Goal: Information Seeking & Learning: Learn about a topic

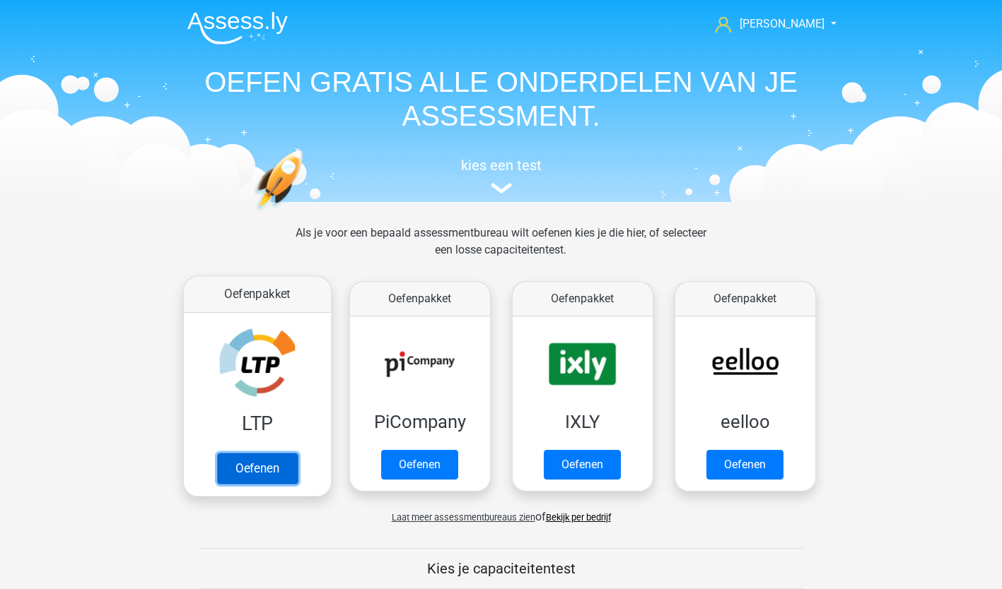
click at [264, 469] on link "Oefenen" at bounding box center [256, 468] width 81 height 31
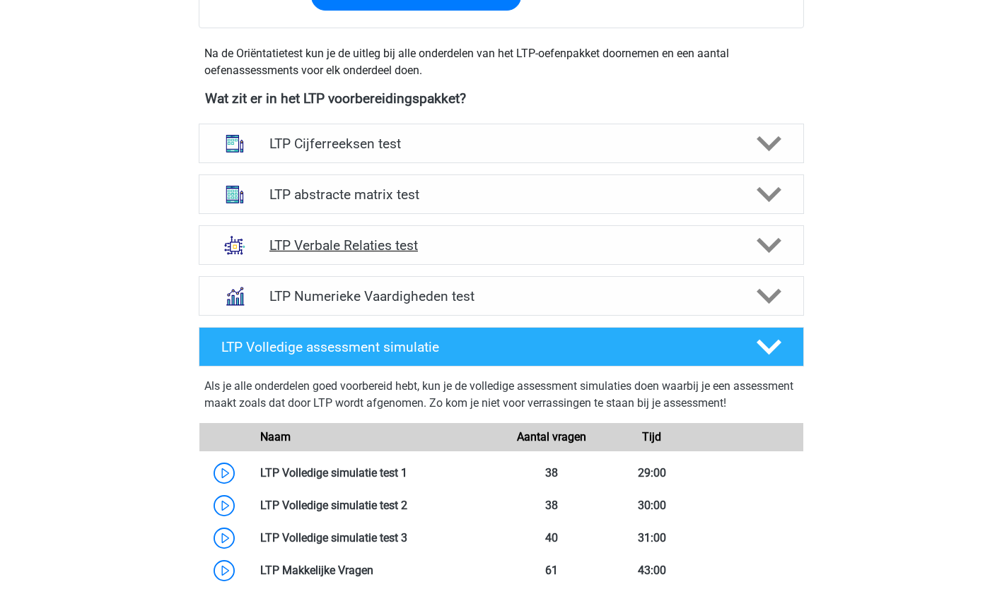
scroll to position [481, 0]
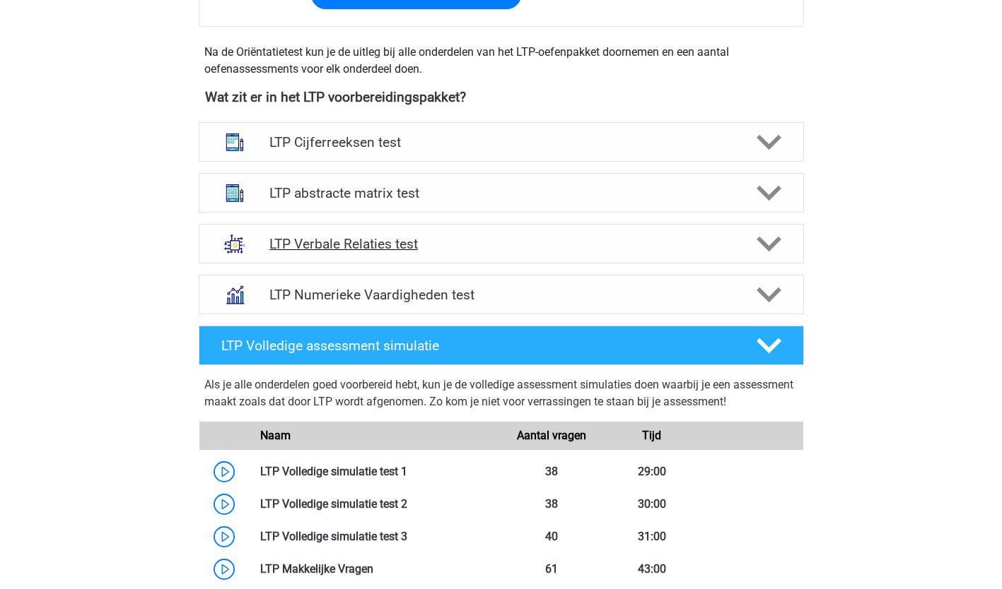
click at [628, 244] on h4 "LTP Verbale Relaties test" at bounding box center [500, 244] width 463 height 16
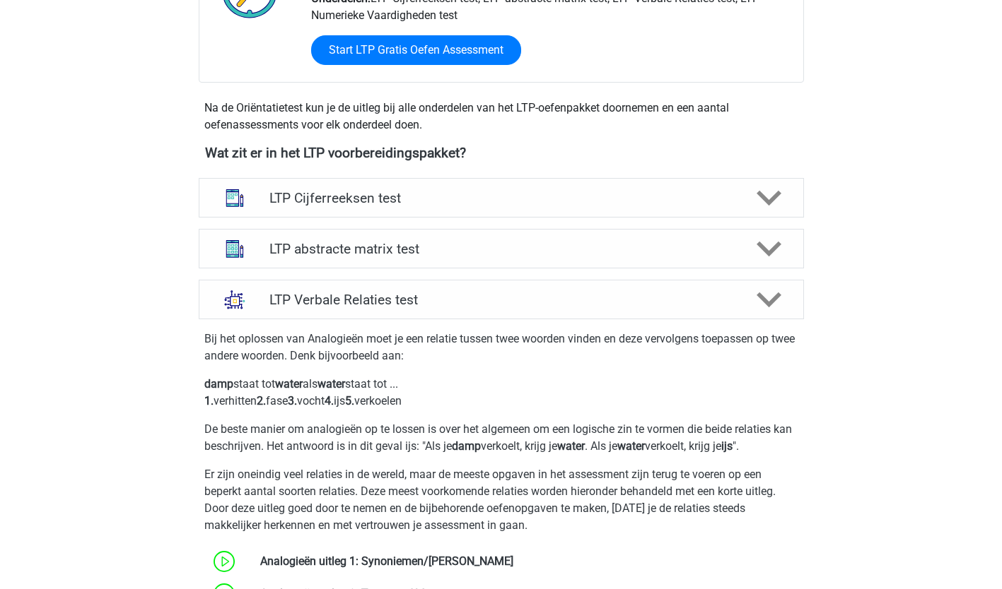
scroll to position [425, 0]
click at [777, 315] on div "LTP Verbale Relaties test" at bounding box center [501, 299] width 605 height 40
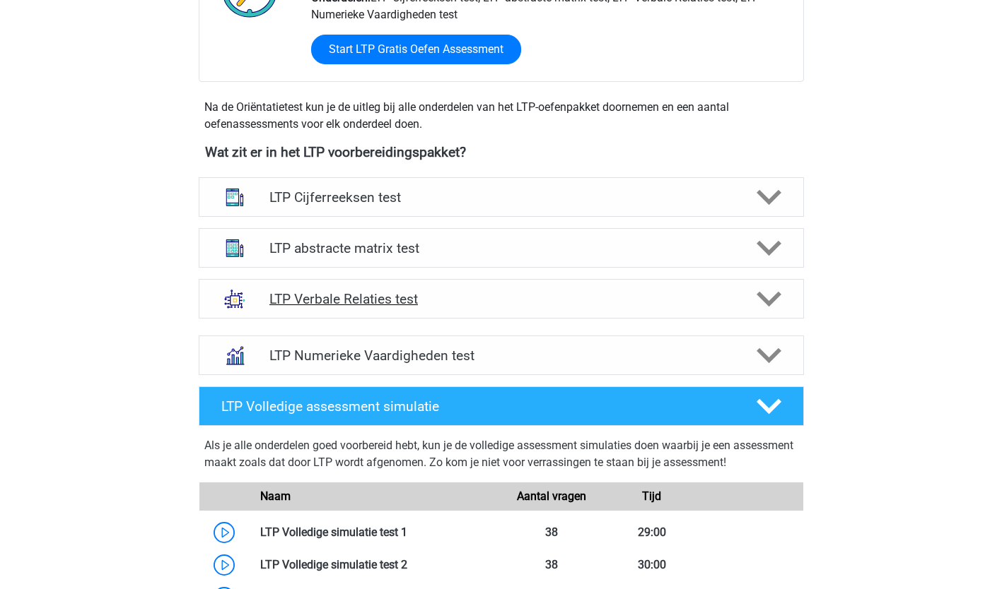
click at [766, 300] on polygon at bounding box center [768, 300] width 25 height 16
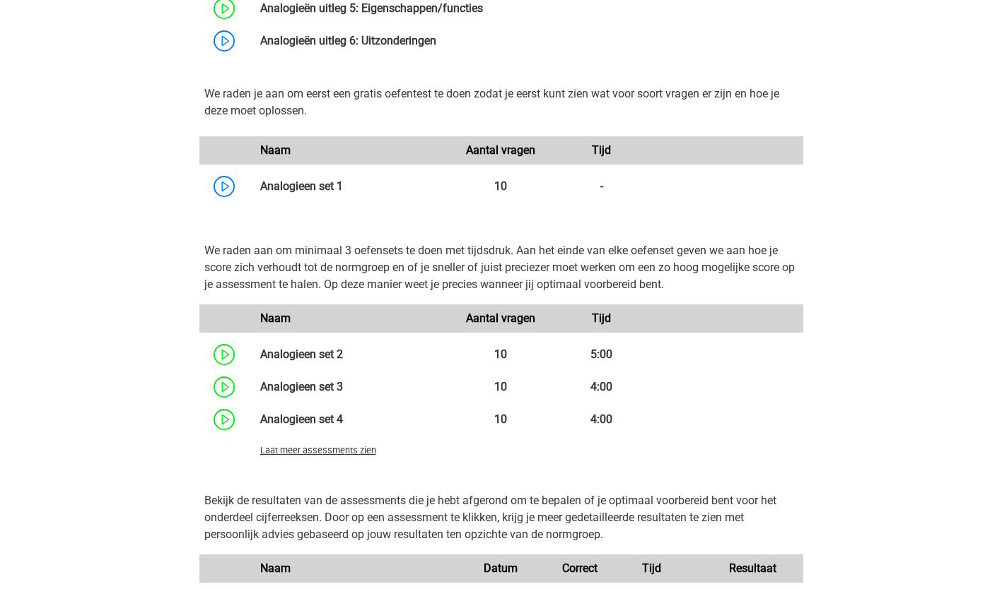
scroll to position [1114, 0]
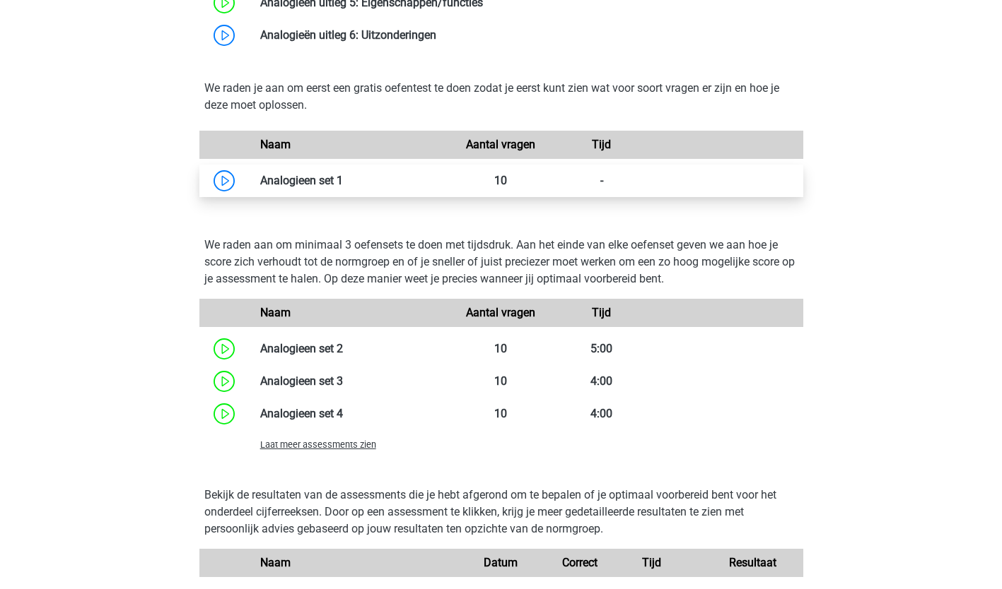
click at [343, 180] on link at bounding box center [343, 180] width 0 height 13
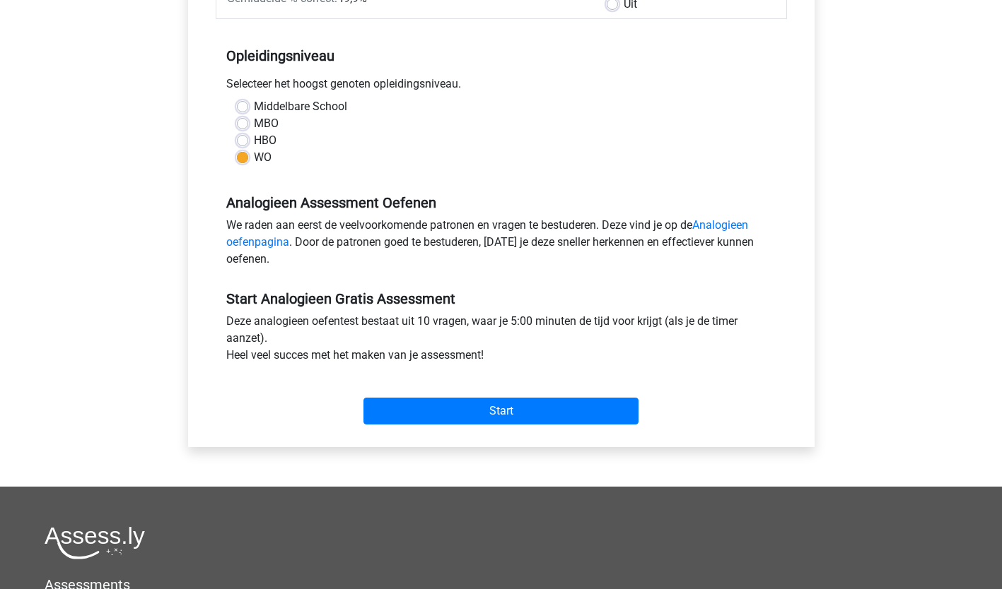
scroll to position [257, 0]
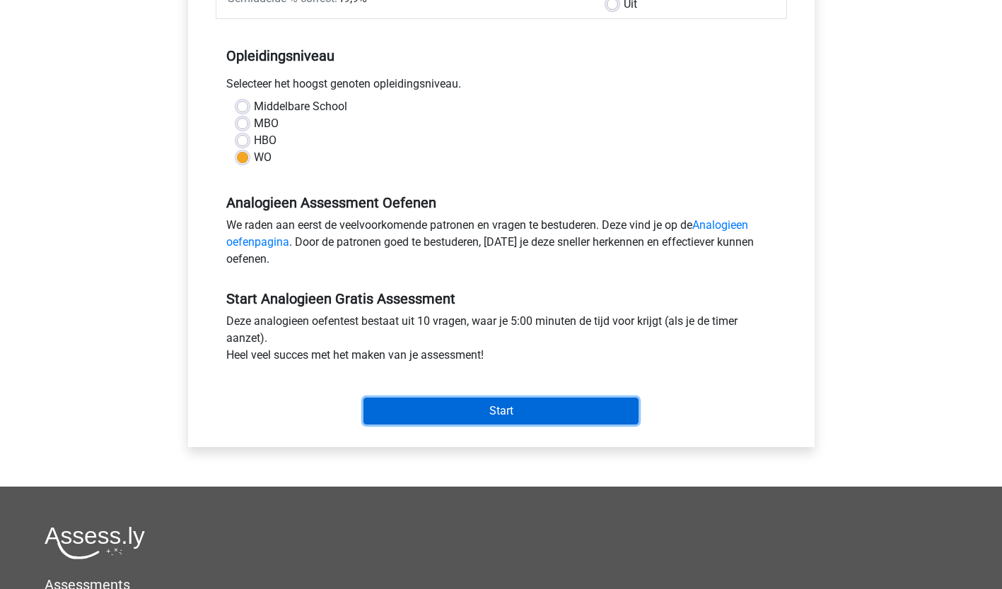
click at [511, 414] on input "Start" at bounding box center [500, 411] width 275 height 27
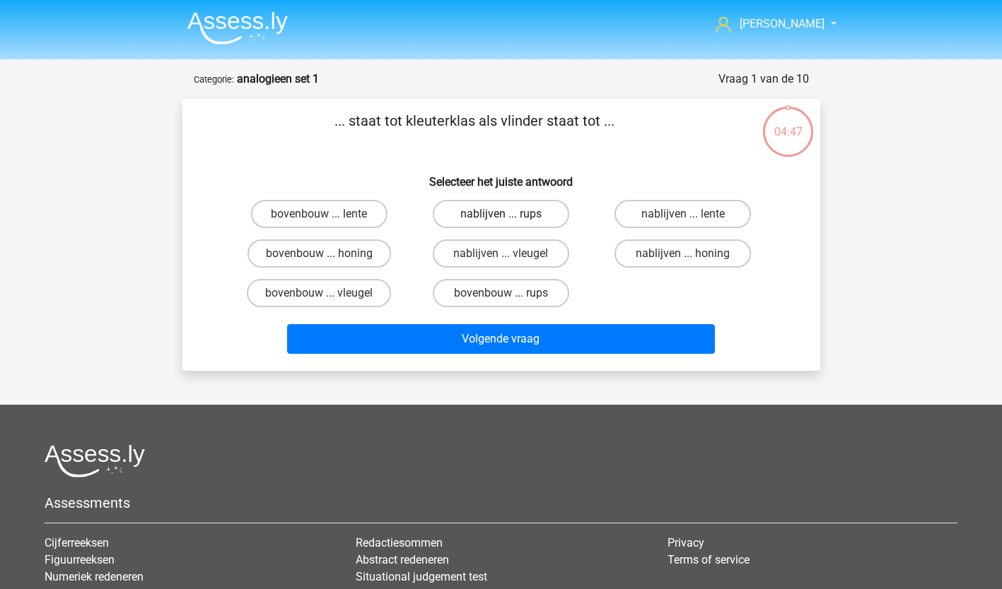
click at [500, 211] on label "nablijven ... rups" at bounding box center [501, 214] width 136 height 28
click at [500, 214] on input "nablijven ... rups" at bounding box center [504, 218] width 9 height 9
radio input "true"
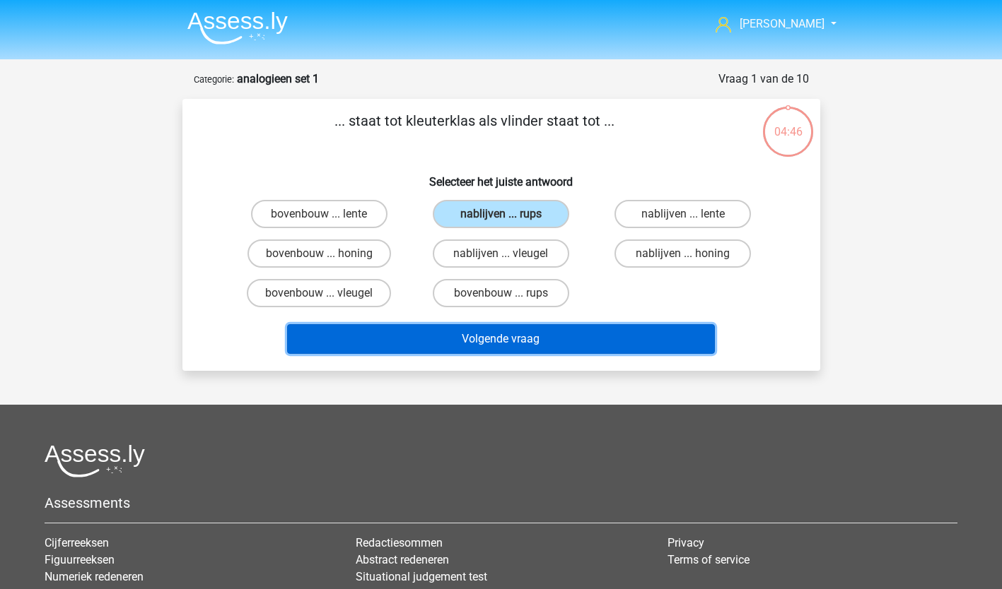
click at [493, 344] on button "Volgende vraag" at bounding box center [501, 339] width 428 height 30
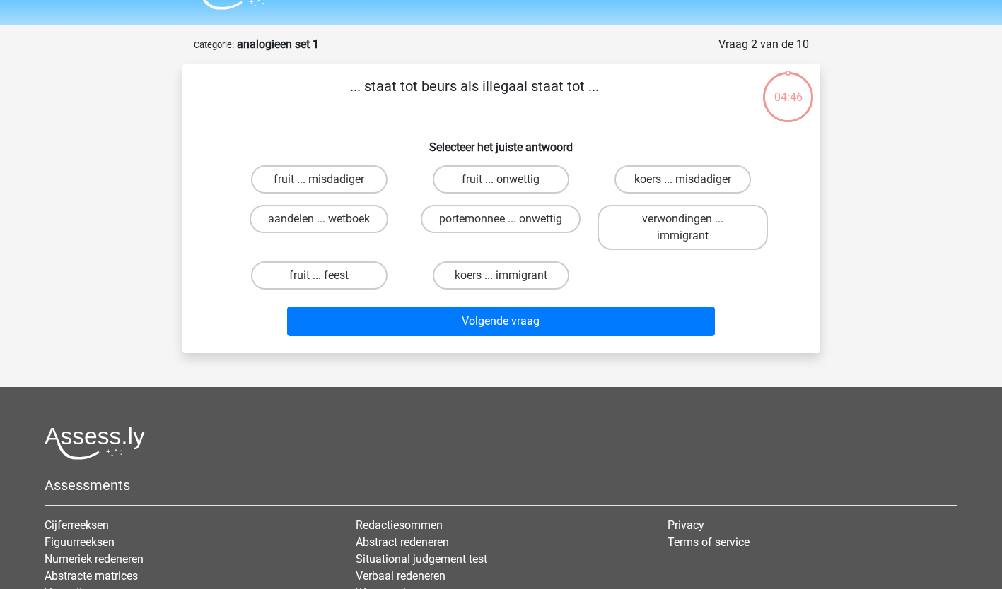
scroll to position [71, 0]
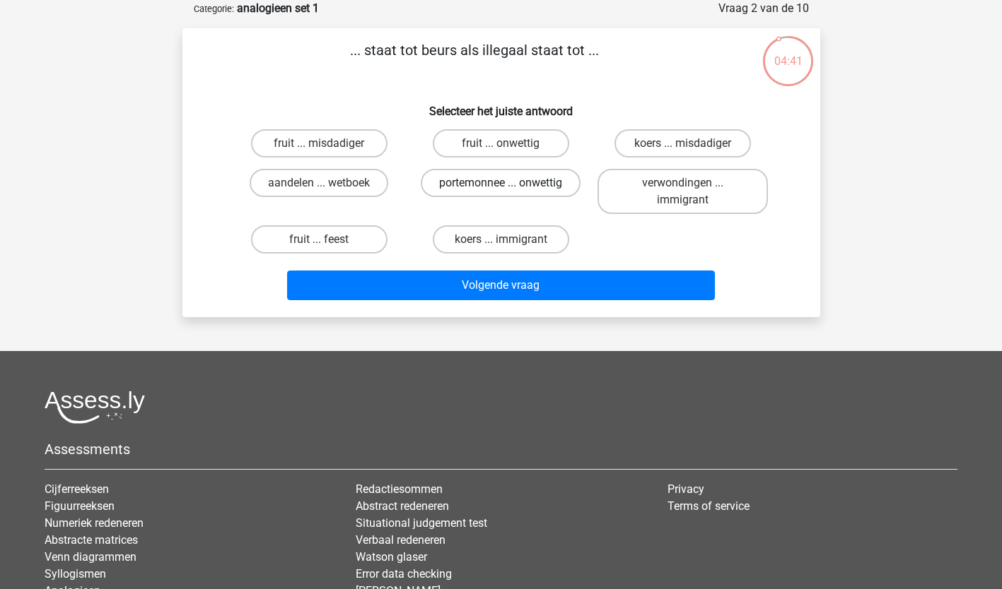
click at [517, 184] on label "portemonnee ... onwettig" at bounding box center [501, 183] width 160 height 28
click at [510, 184] on input "portemonnee ... onwettig" at bounding box center [504, 187] width 9 height 9
radio input "true"
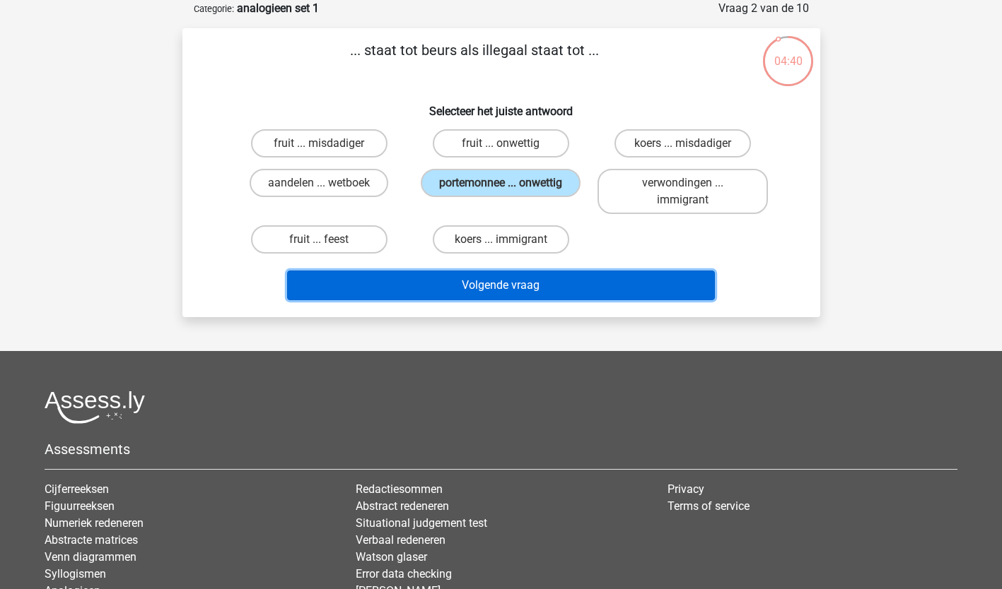
click at [500, 288] on button "Volgende vraag" at bounding box center [501, 286] width 428 height 30
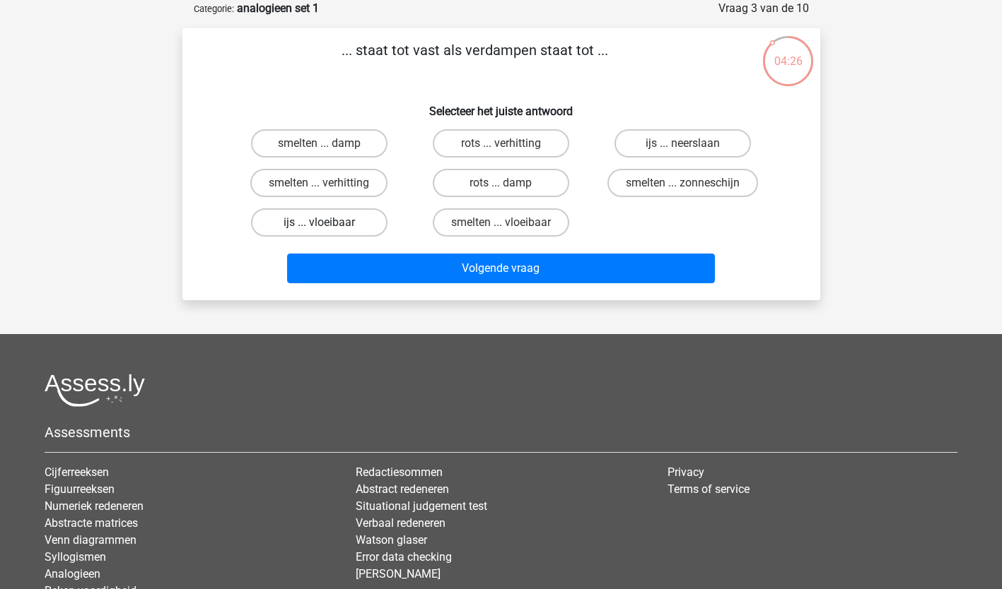
click at [317, 225] on label "ijs ... vloeibaar" at bounding box center [319, 223] width 136 height 28
click at [319, 225] on input "ijs ... vloeibaar" at bounding box center [323, 227] width 9 height 9
radio input "true"
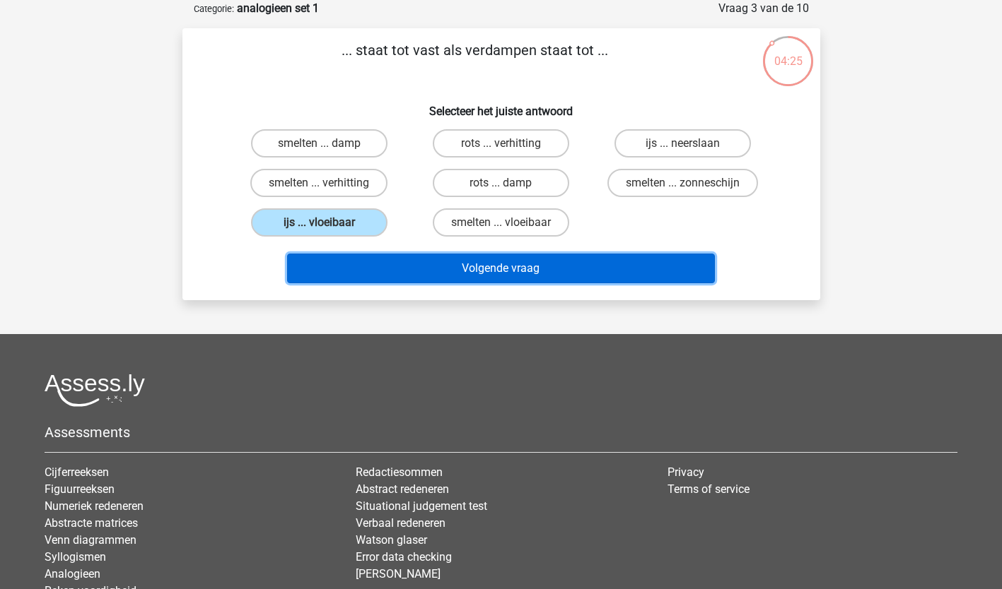
click at [353, 268] on button "Volgende vraag" at bounding box center [501, 269] width 428 height 30
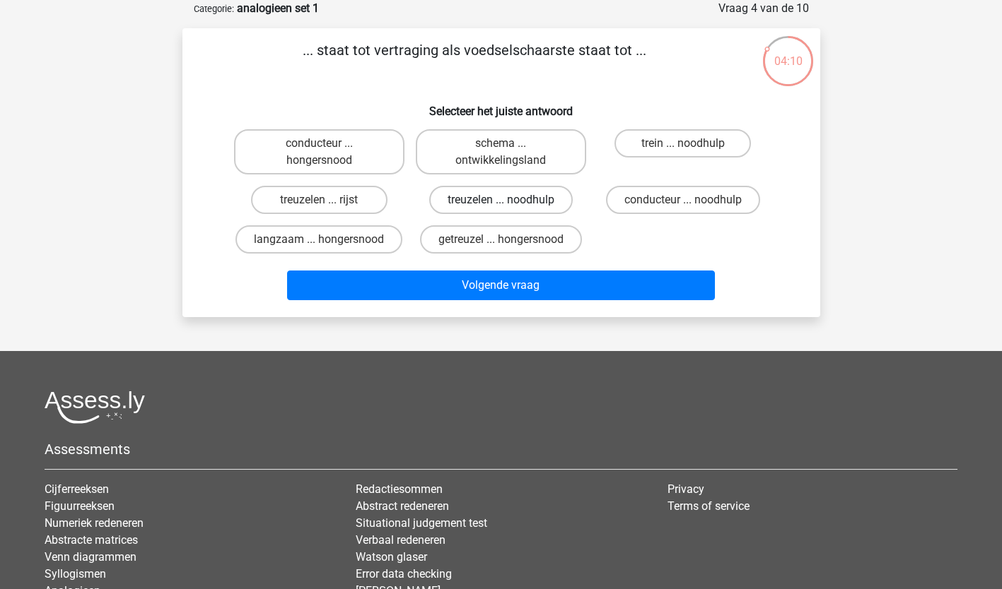
click at [493, 206] on label "treuzelen ... noodhulp" at bounding box center [500, 200] width 143 height 28
click at [500, 206] on input "treuzelen ... noodhulp" at bounding box center [504, 204] width 9 height 9
radio input "true"
click at [491, 245] on label "getreuzel ... hongersnood" at bounding box center [501, 239] width 162 height 28
click at [500, 245] on input "getreuzel ... hongersnood" at bounding box center [504, 244] width 9 height 9
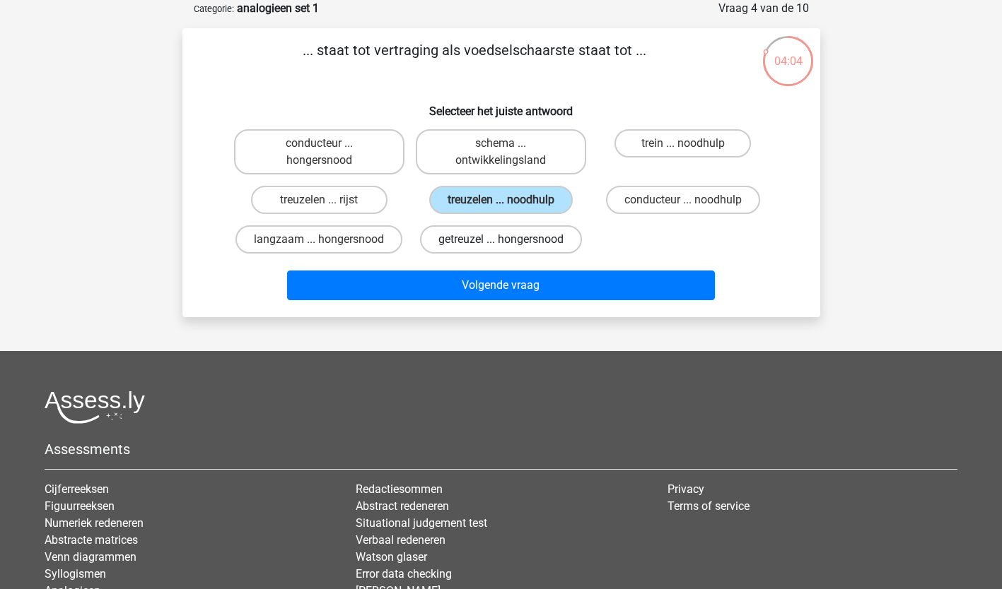
radio input "true"
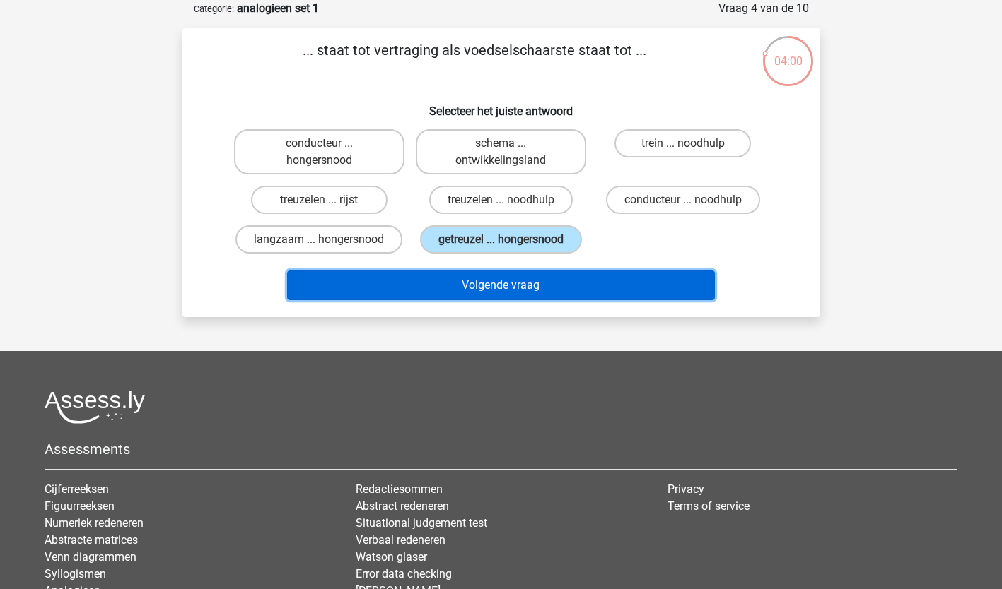
click at [485, 281] on button "Volgende vraag" at bounding box center [501, 286] width 428 height 30
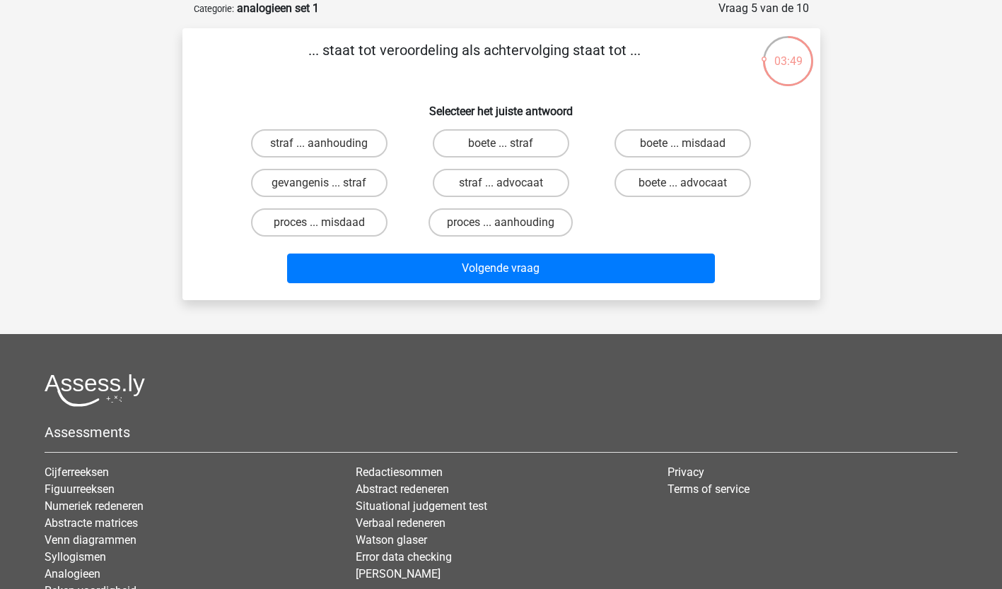
click at [326, 146] on input "straf ... aanhouding" at bounding box center [323, 147] width 9 height 9
radio input "true"
click at [487, 286] on div "Volgende vraag" at bounding box center [501, 271] width 546 height 35
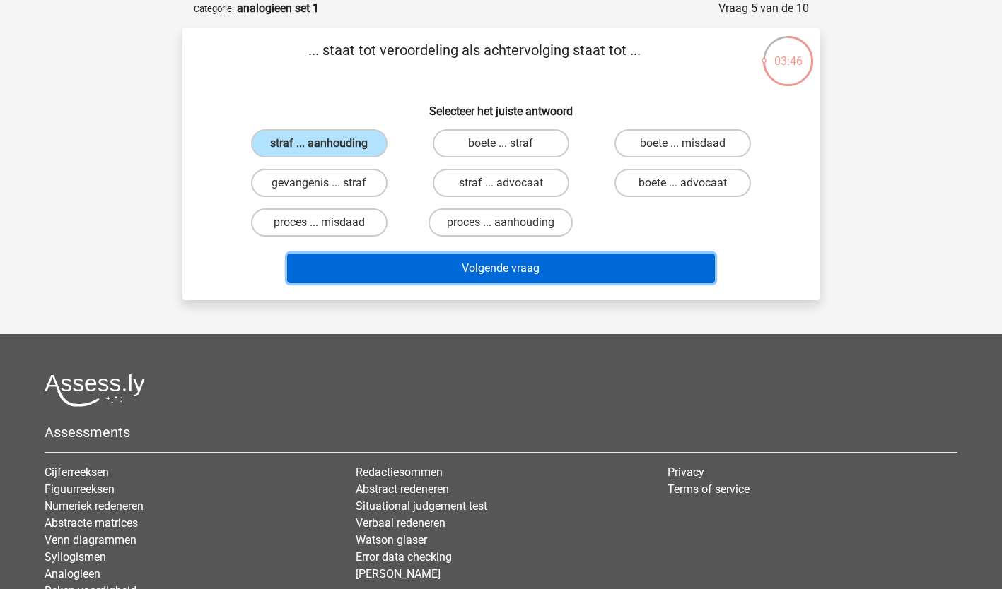
click at [487, 265] on button "Volgende vraag" at bounding box center [501, 269] width 428 height 30
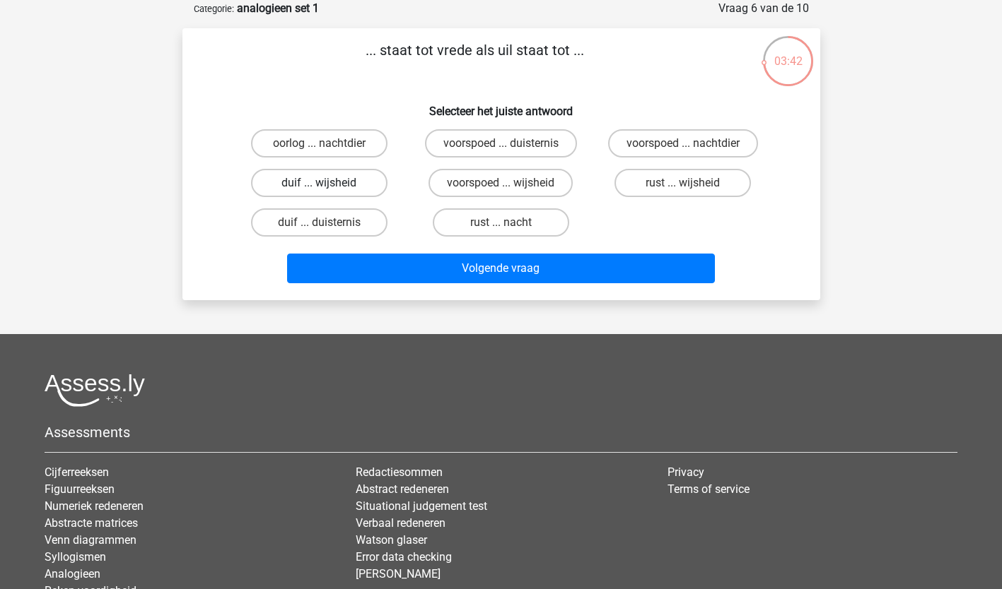
click at [334, 184] on label "duif ... wijsheid" at bounding box center [319, 183] width 136 height 28
click at [328, 184] on input "duif ... wijsheid" at bounding box center [323, 187] width 9 height 9
radio input "true"
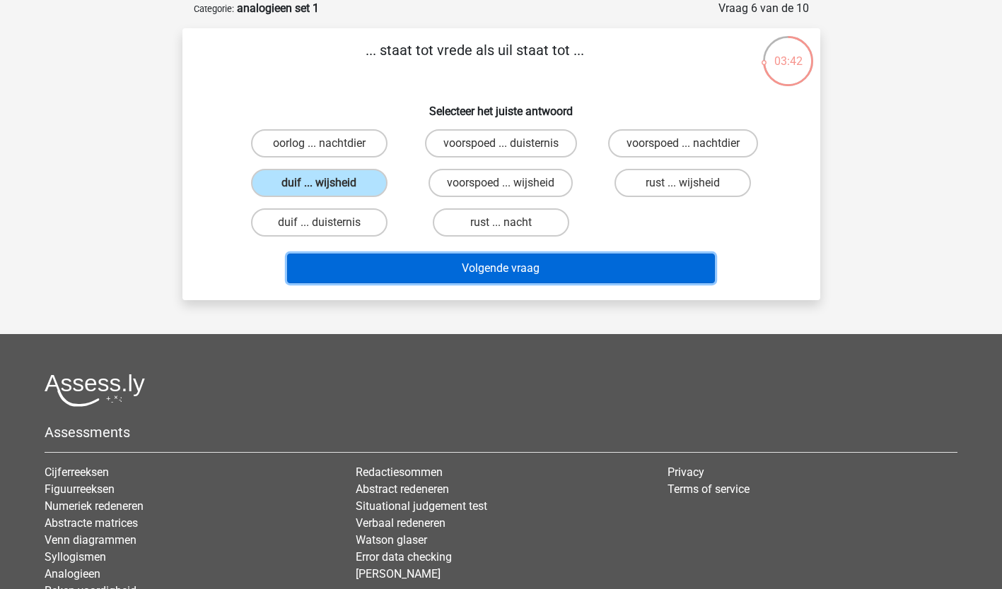
click at [519, 262] on button "Volgende vraag" at bounding box center [501, 269] width 428 height 30
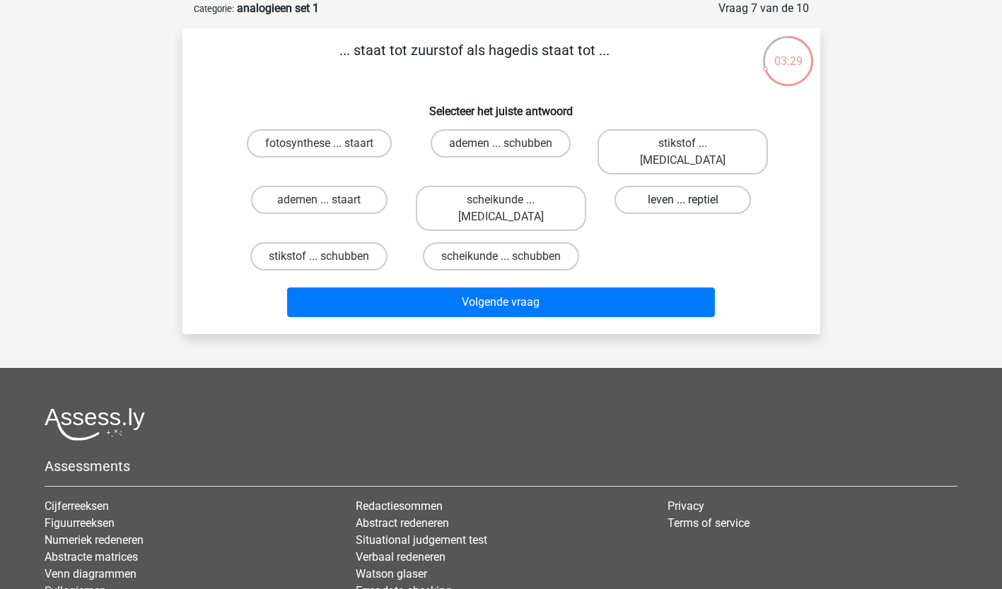
click at [676, 186] on label "leven ... reptiel" at bounding box center [682, 200] width 136 height 28
click at [683, 200] on input "leven ... reptiel" at bounding box center [687, 204] width 9 height 9
radio input "true"
click at [695, 147] on label "stikstof ... krokodil" at bounding box center [682, 151] width 170 height 45
click at [692, 147] on input "stikstof ... krokodil" at bounding box center [687, 147] width 9 height 9
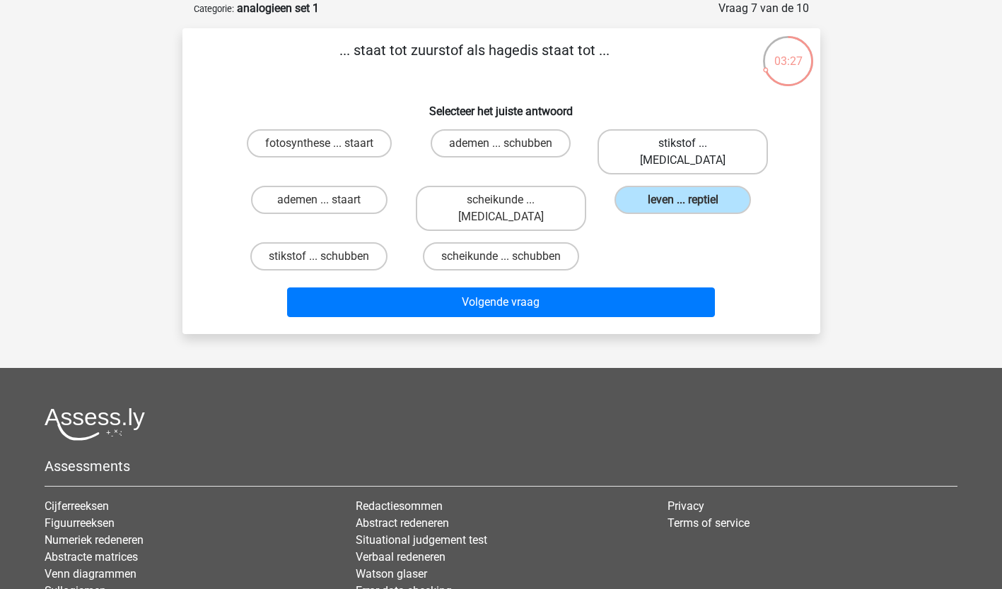
radio input "true"
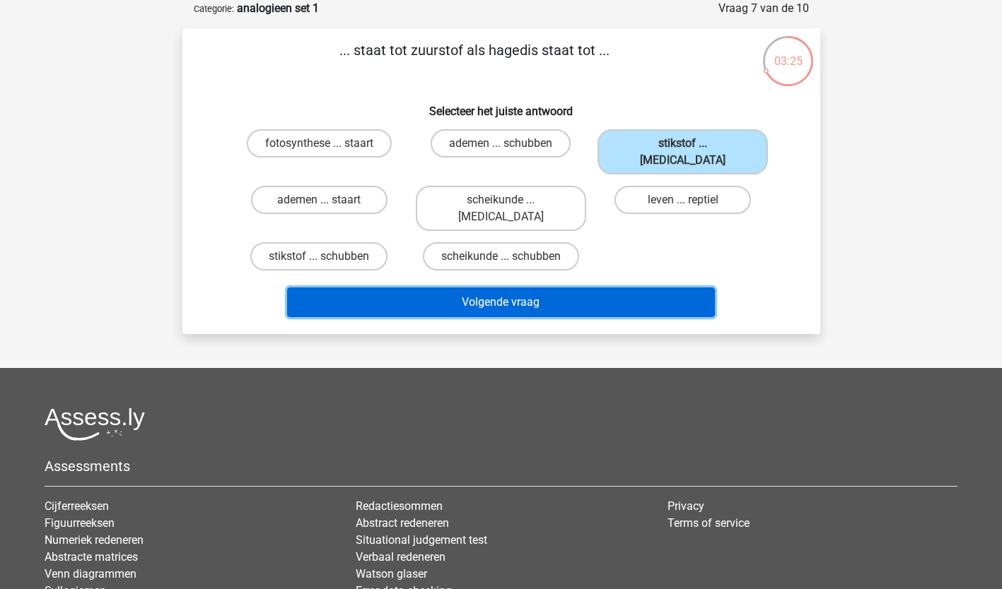
click at [493, 288] on button "Volgende vraag" at bounding box center [501, 303] width 428 height 30
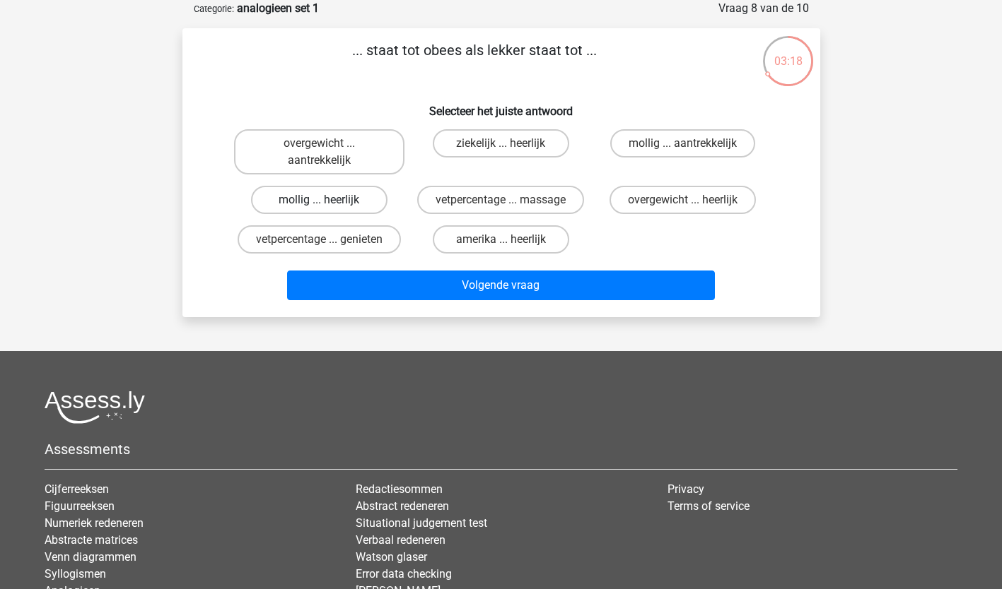
click at [317, 199] on label "mollig ... heerlijk" at bounding box center [319, 200] width 136 height 28
click at [319, 200] on input "mollig ... heerlijk" at bounding box center [323, 204] width 9 height 9
radio input "true"
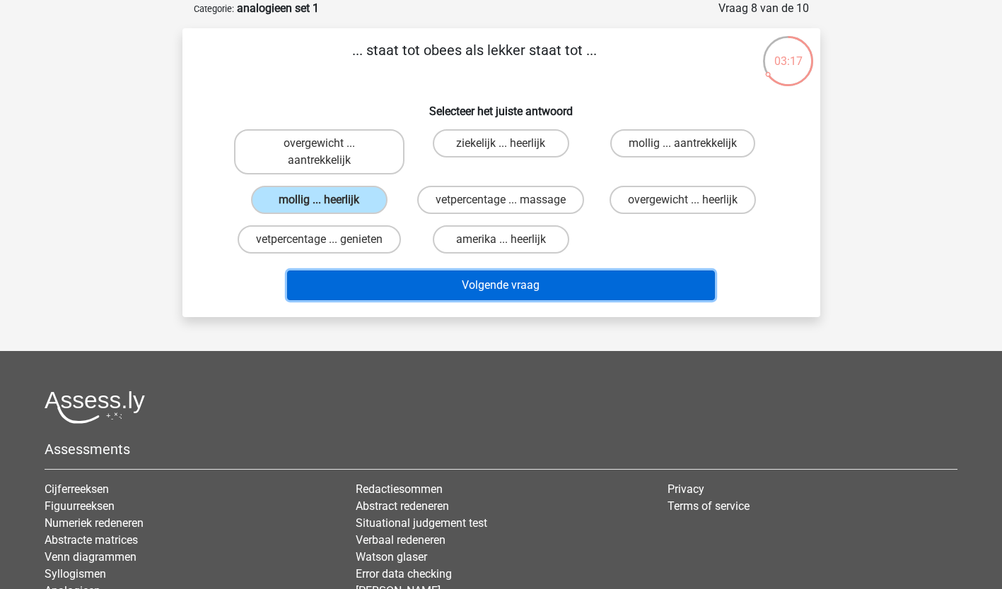
click at [545, 288] on button "Volgende vraag" at bounding box center [501, 286] width 428 height 30
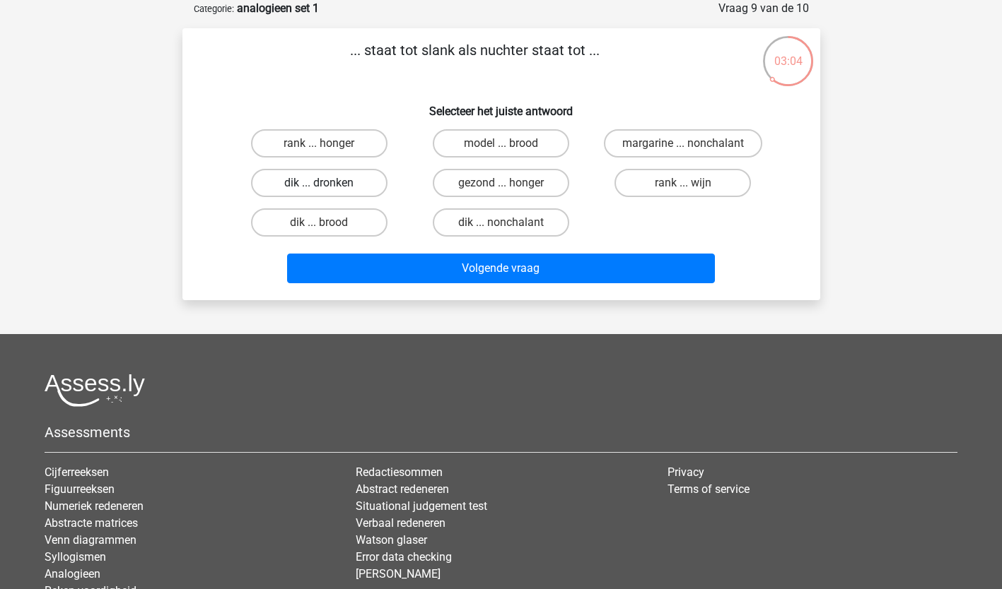
click at [344, 182] on label "dik ... dronken" at bounding box center [319, 183] width 136 height 28
click at [328, 183] on input "dik ... dronken" at bounding box center [323, 187] width 9 height 9
radio input "true"
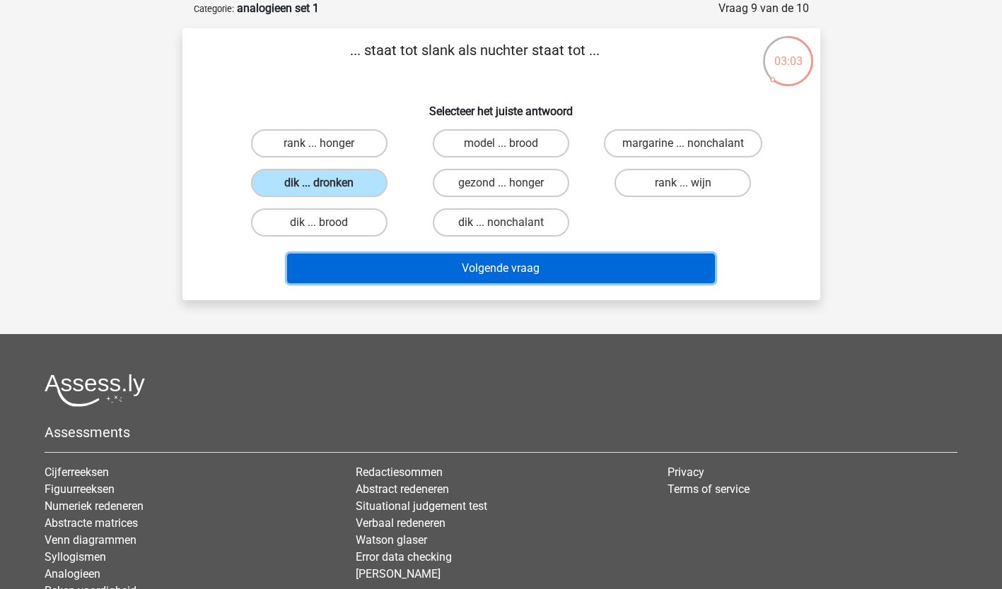
click at [560, 269] on button "Volgende vraag" at bounding box center [501, 269] width 428 height 30
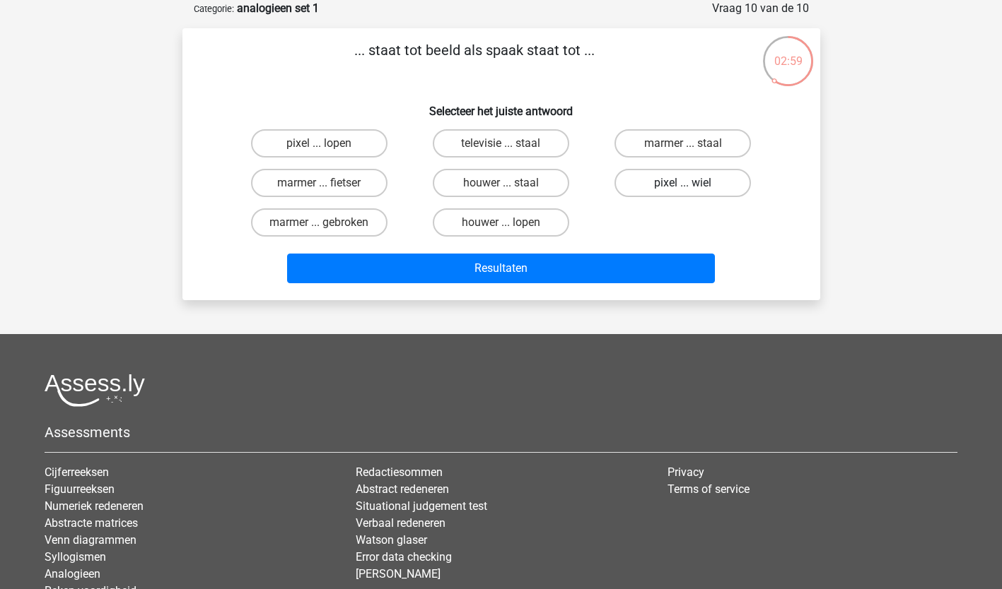
click at [673, 184] on label "pixel ... wiel" at bounding box center [682, 183] width 136 height 28
click at [683, 184] on input "pixel ... wiel" at bounding box center [687, 187] width 9 height 9
radio input "true"
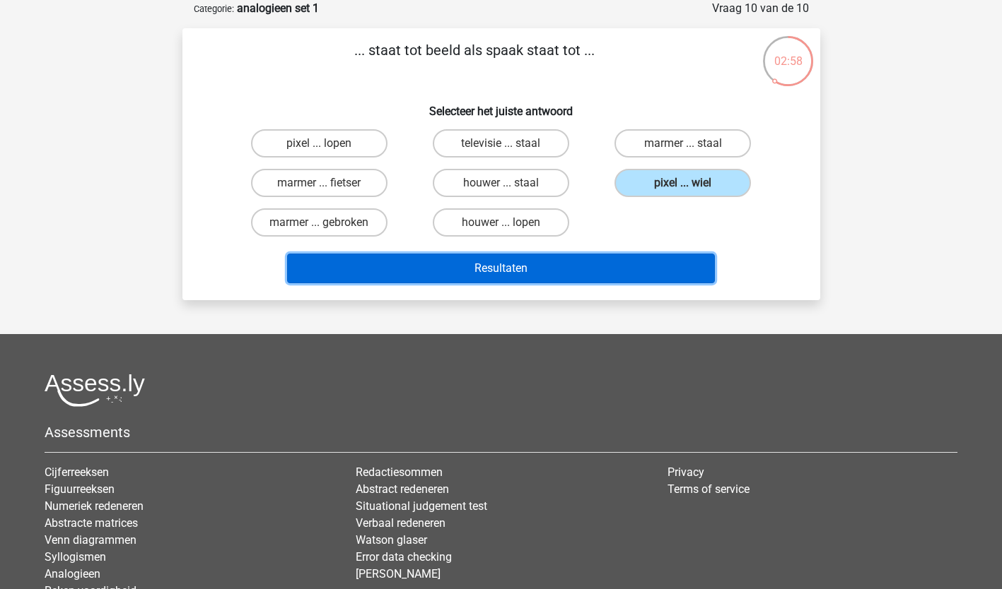
click at [420, 270] on button "Resultaten" at bounding box center [501, 269] width 428 height 30
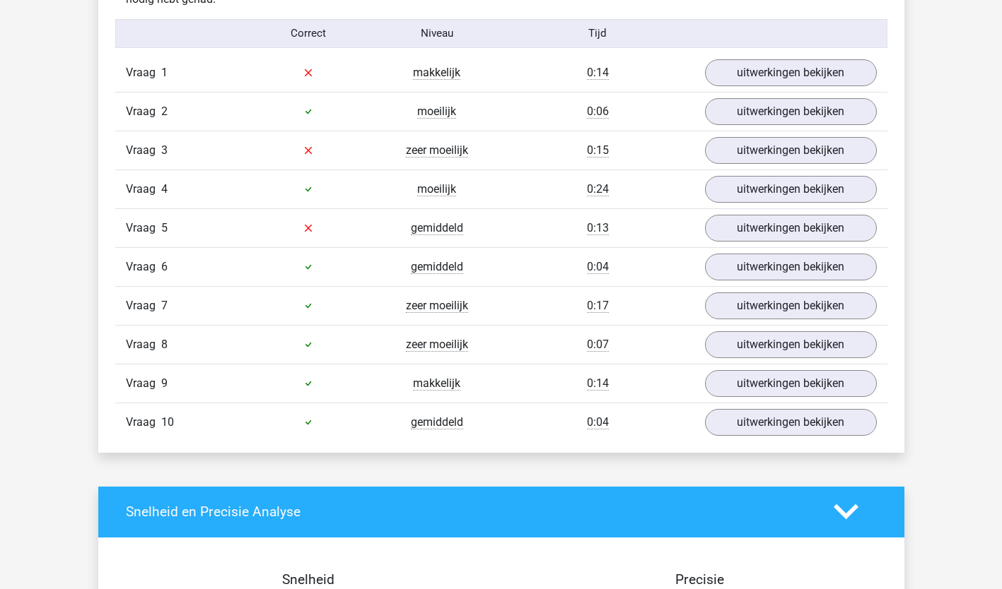
scroll to position [919, 0]
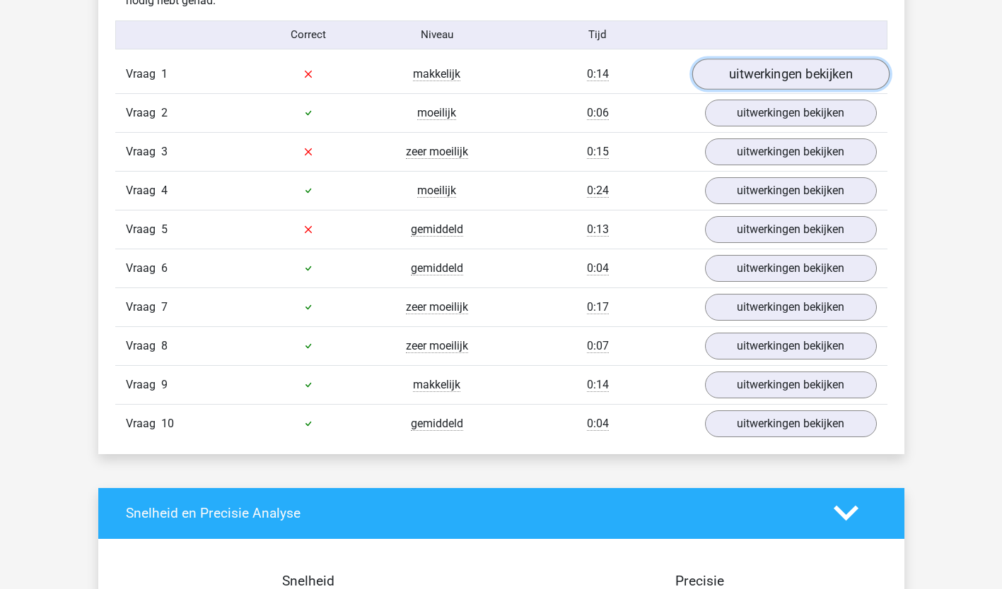
click at [807, 67] on link "uitwerkingen bekijken" at bounding box center [789, 74] width 197 height 31
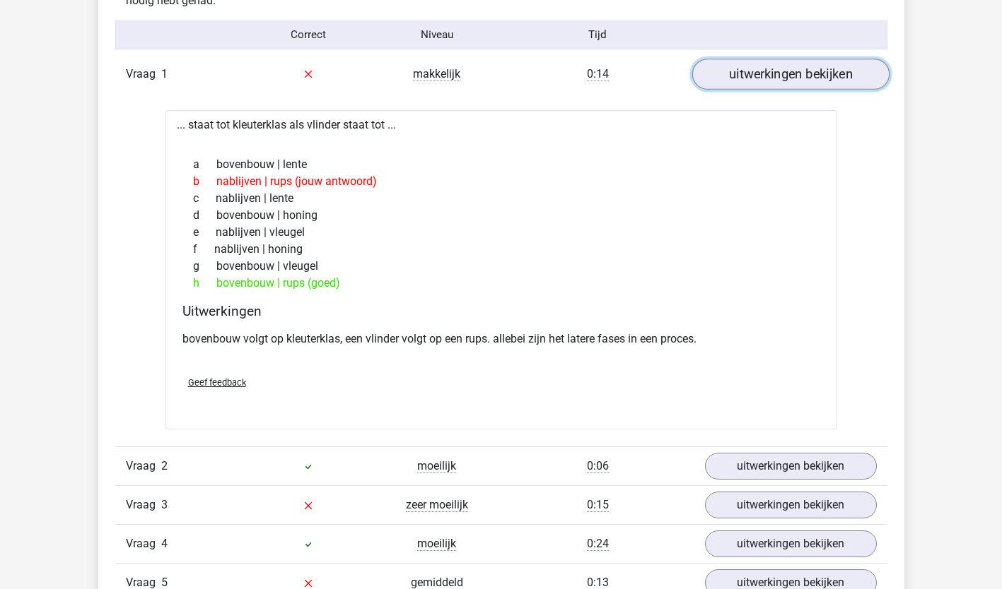
click at [855, 81] on link "uitwerkingen bekijken" at bounding box center [789, 74] width 197 height 31
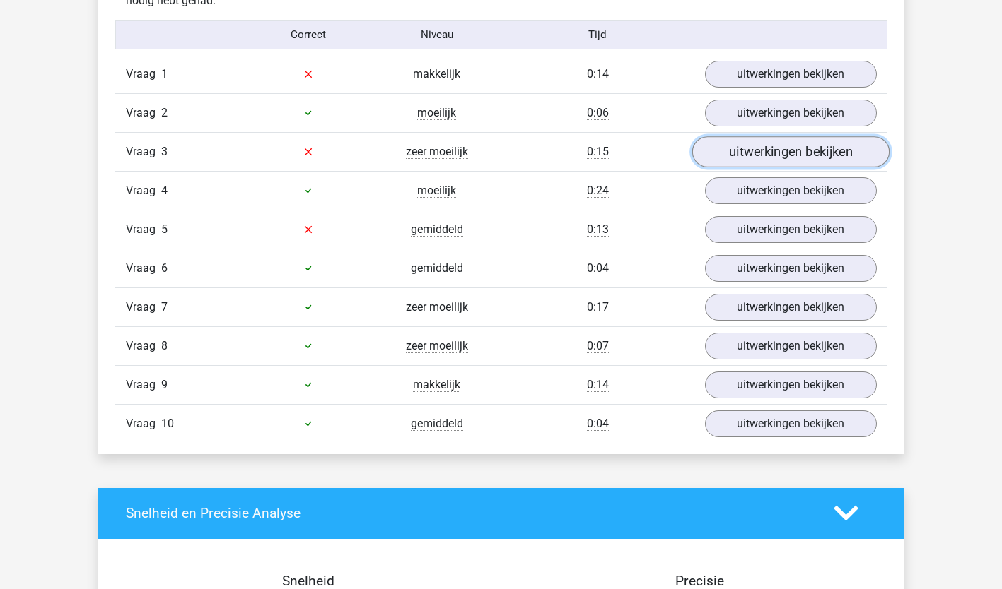
click at [819, 154] on link "uitwerkingen bekijken" at bounding box center [789, 151] width 197 height 31
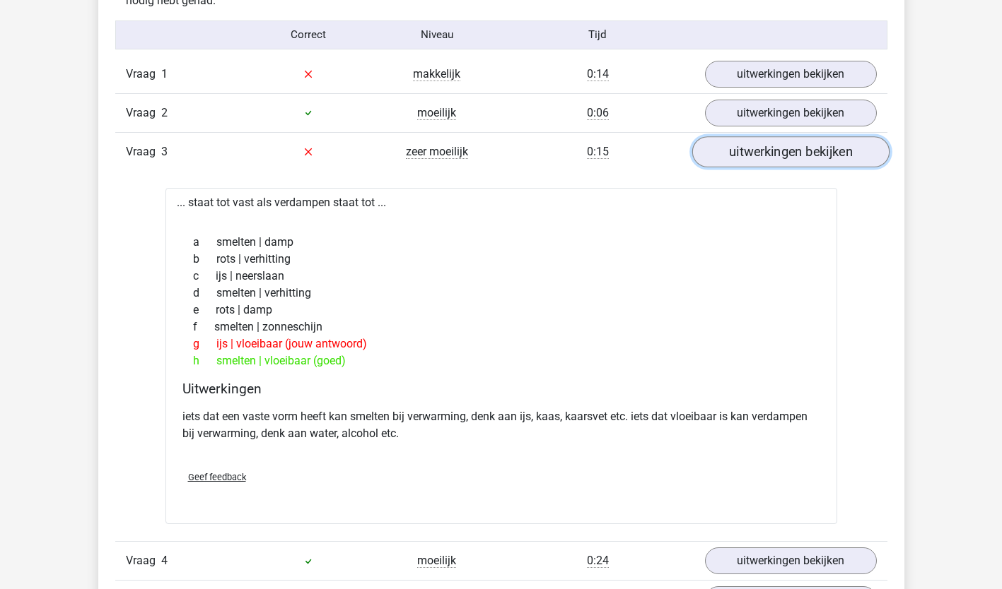
click at [783, 155] on link "uitwerkingen bekijken" at bounding box center [789, 151] width 197 height 31
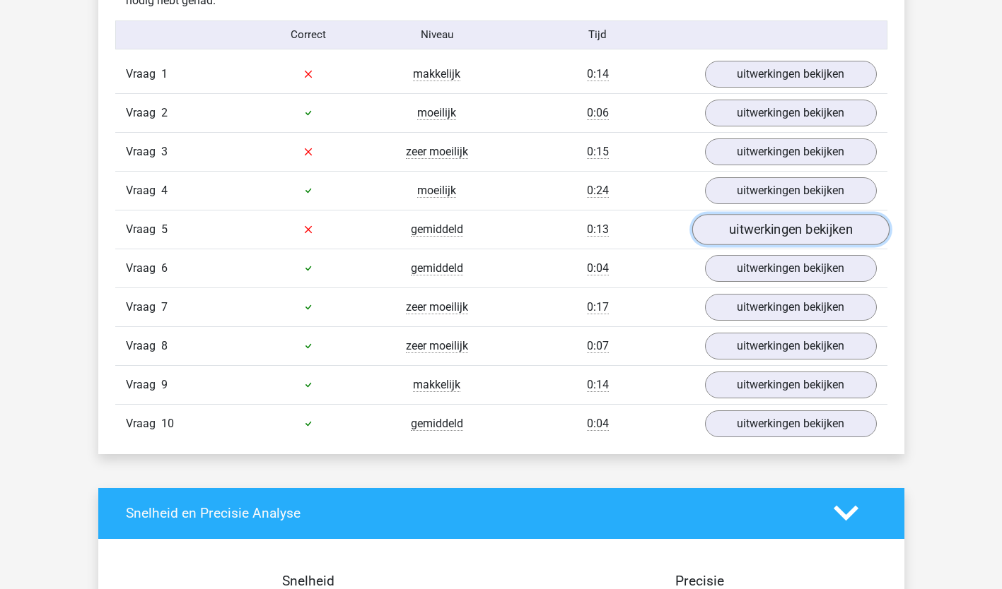
click at [743, 228] on link "uitwerkingen bekijken" at bounding box center [789, 229] width 197 height 31
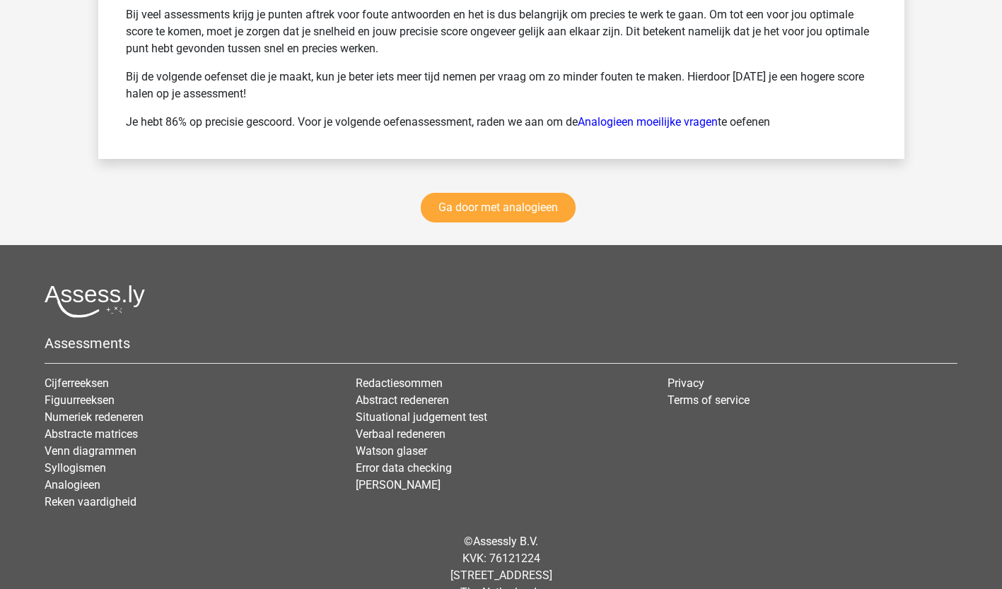
scroll to position [2390, 0]
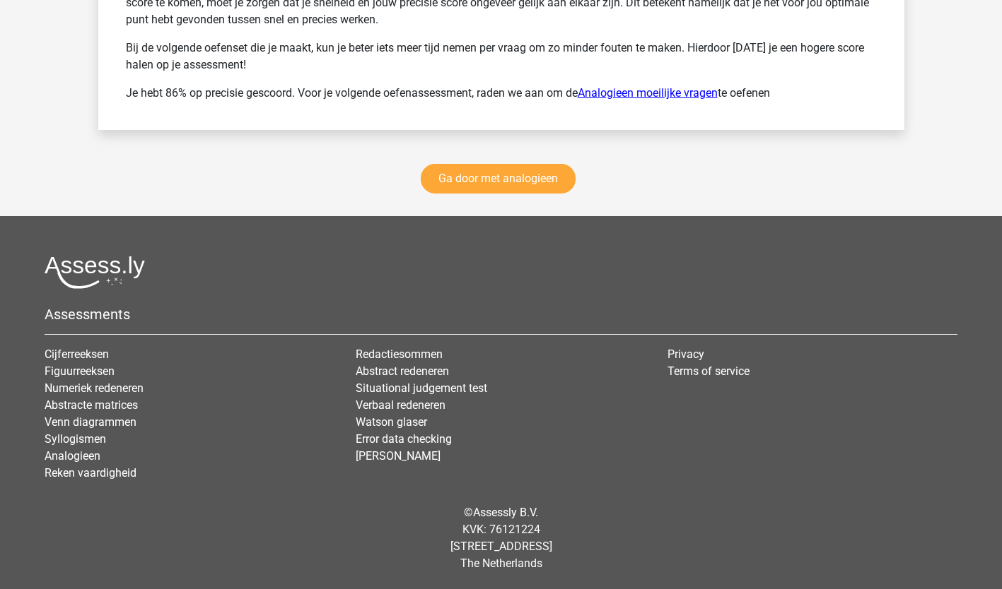
click at [660, 90] on link "Analogieen moeilijke vragen" at bounding box center [647, 92] width 140 height 13
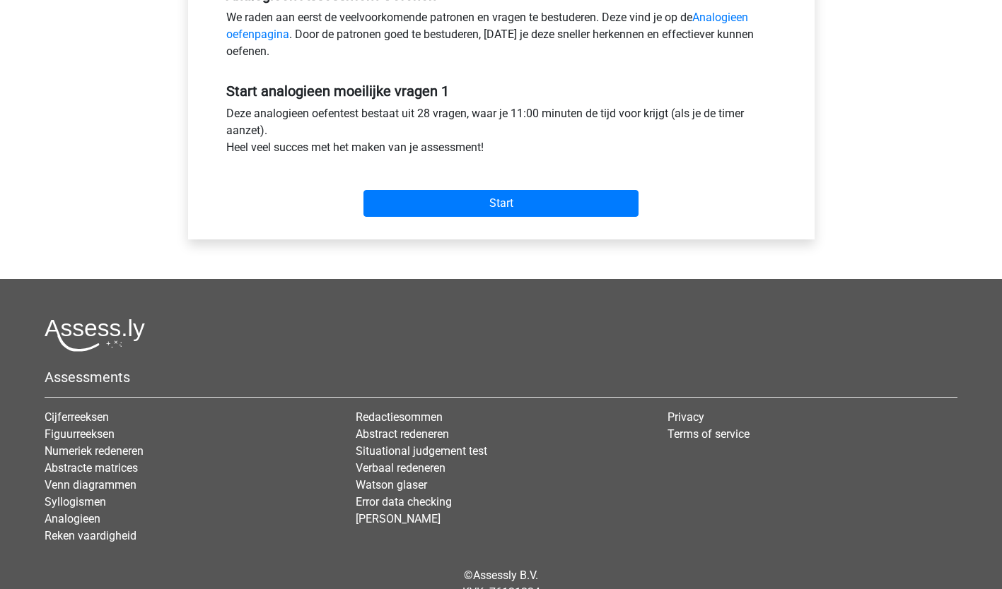
scroll to position [465, 0]
